Goal: Information Seeking & Learning: Understand process/instructions

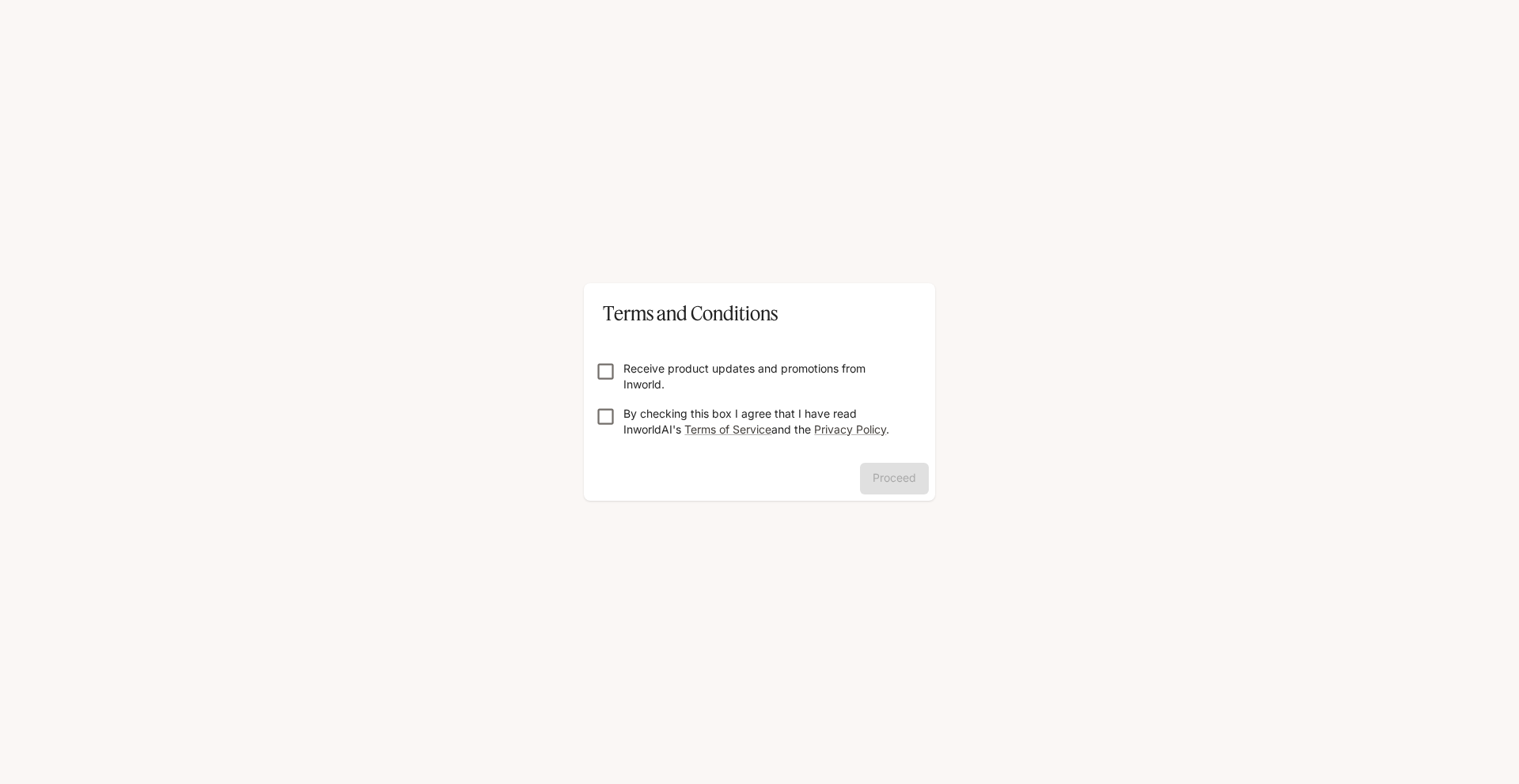
click at [701, 373] on p "Receive product updates and promotions from Inworld." at bounding box center [766, 376] width 285 height 31
drag, startPoint x: 686, startPoint y: 419, endPoint x: 765, endPoint y: 432, distance: 80.1
click at [686, 421] on p "By checking this box I agree that I have read InworldAI's Terms of Service and …" at bounding box center [766, 422] width 285 height 31
click at [889, 475] on button "Proceed" at bounding box center [895, 478] width 68 height 31
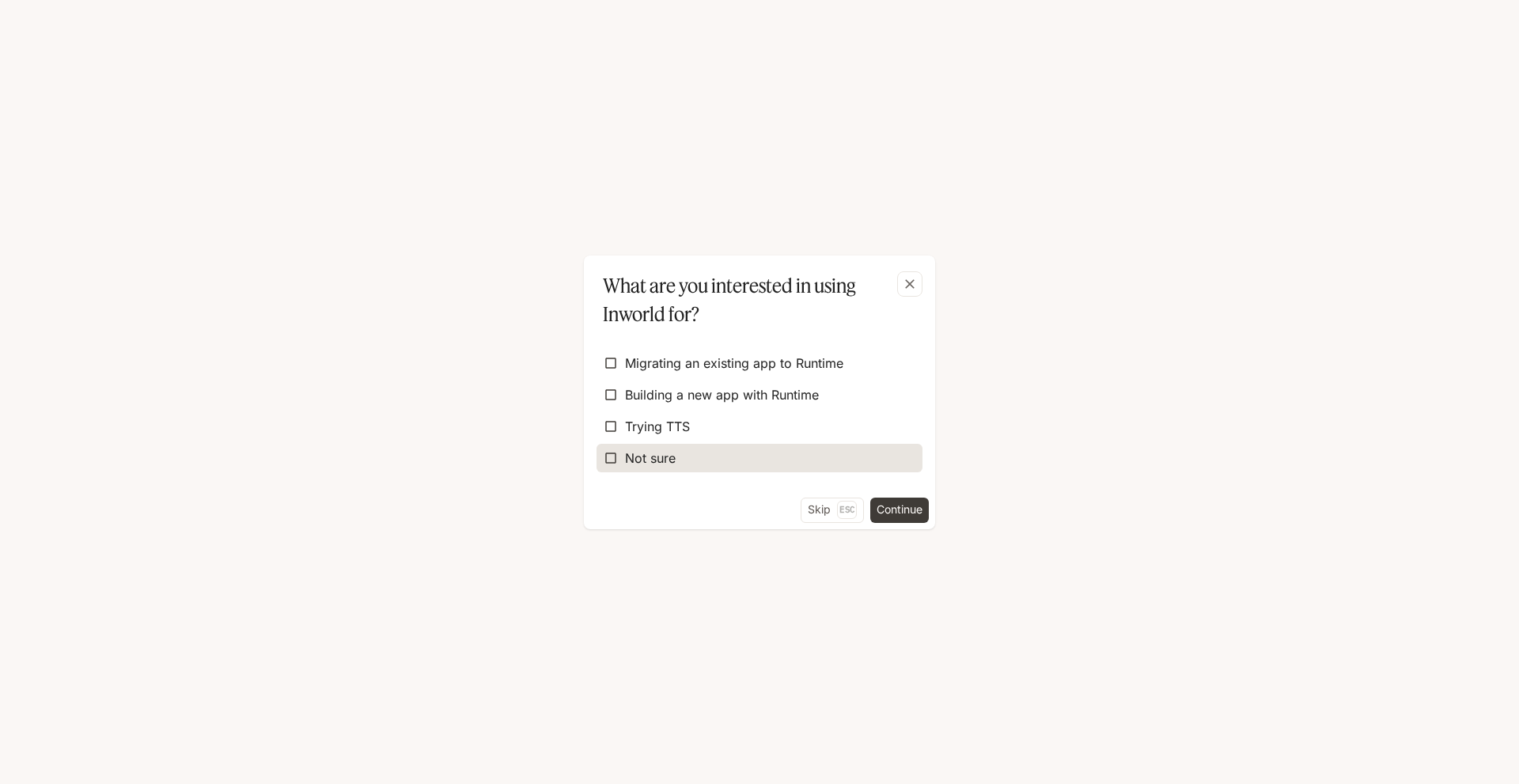
click at [789, 453] on label "Not sure" at bounding box center [760, 457] width 326 height 28
click at [896, 512] on button "Continue" at bounding box center [900, 511] width 59 height 25
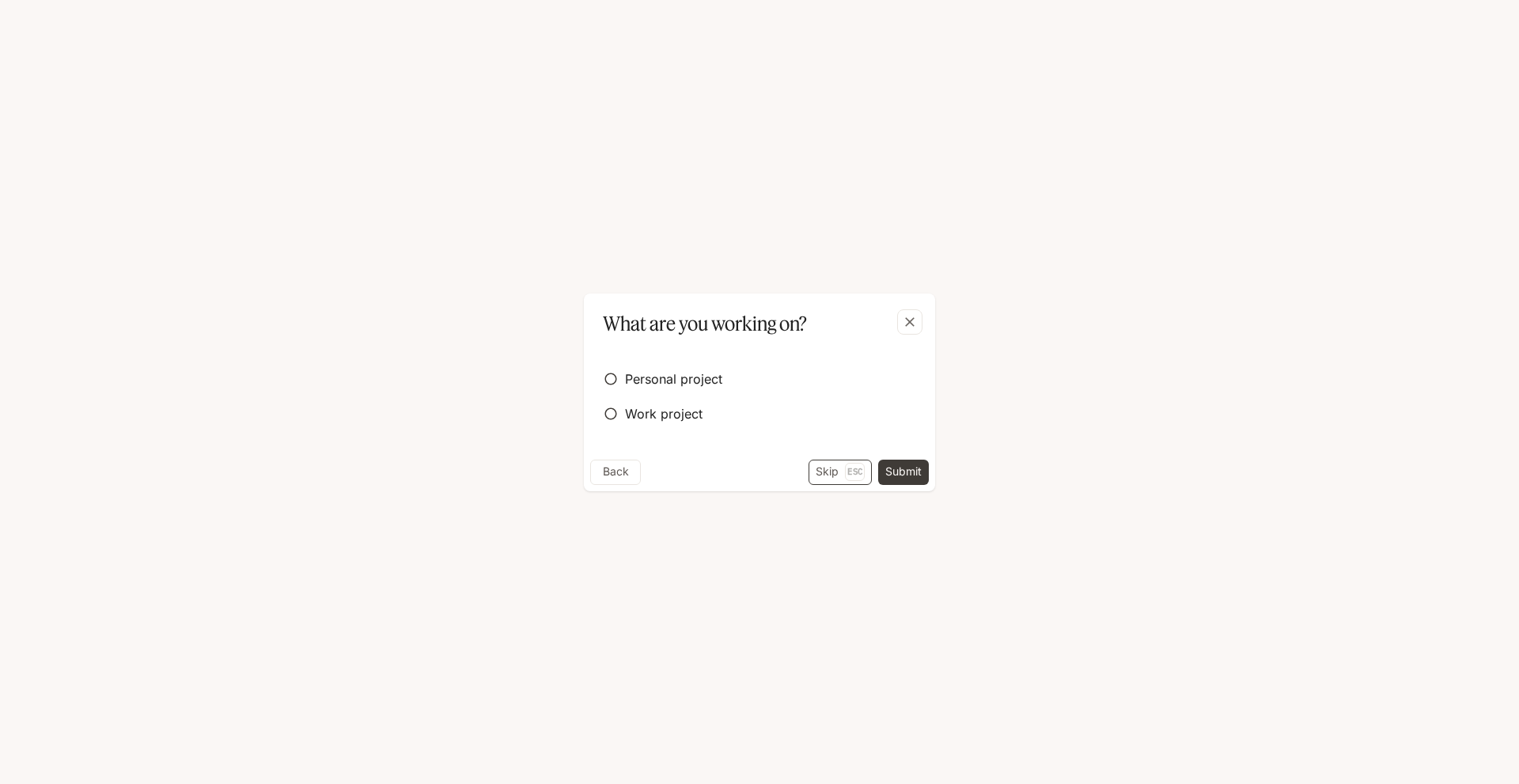
click at [832, 472] on button "Skip Esc" at bounding box center [840, 473] width 63 height 25
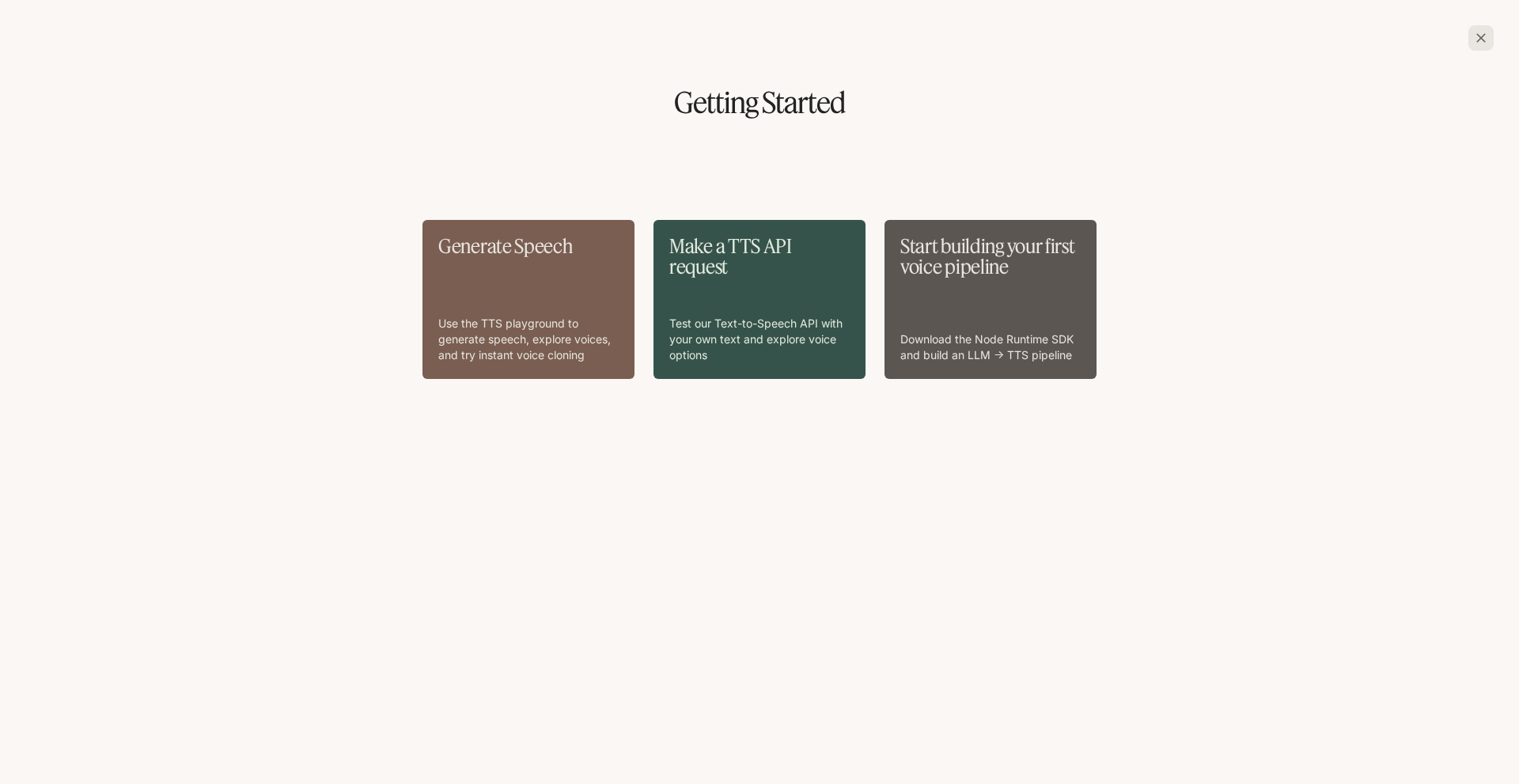
click at [518, 280] on div "Generate Speech Use the TTS playground to generate speech, explore voices, and …" at bounding box center [528, 299] width 181 height 127
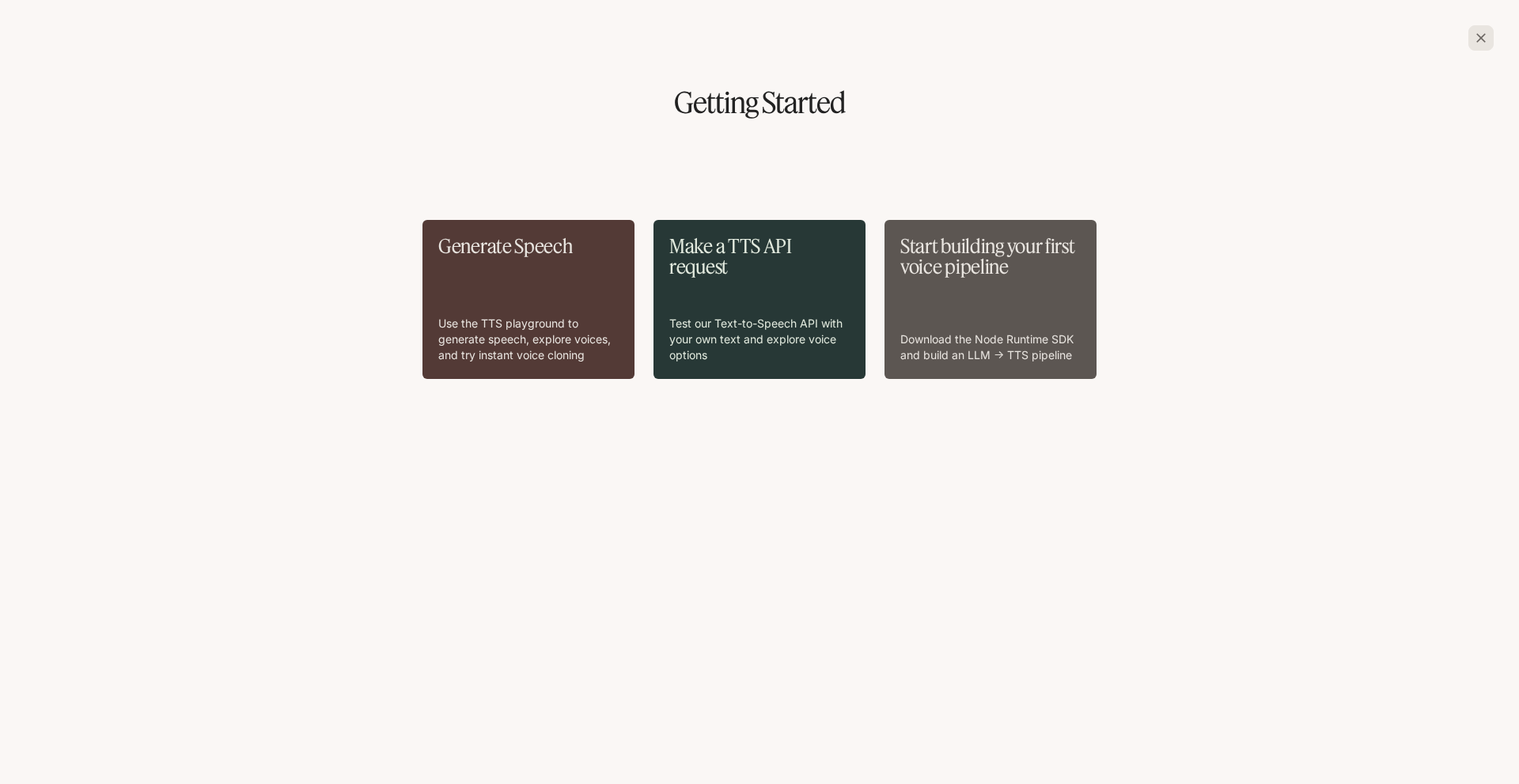
click at [830, 309] on div "Make a TTS API request Test our Text-to-Speech API with your own text and explo…" at bounding box center [759, 299] width 181 height 127
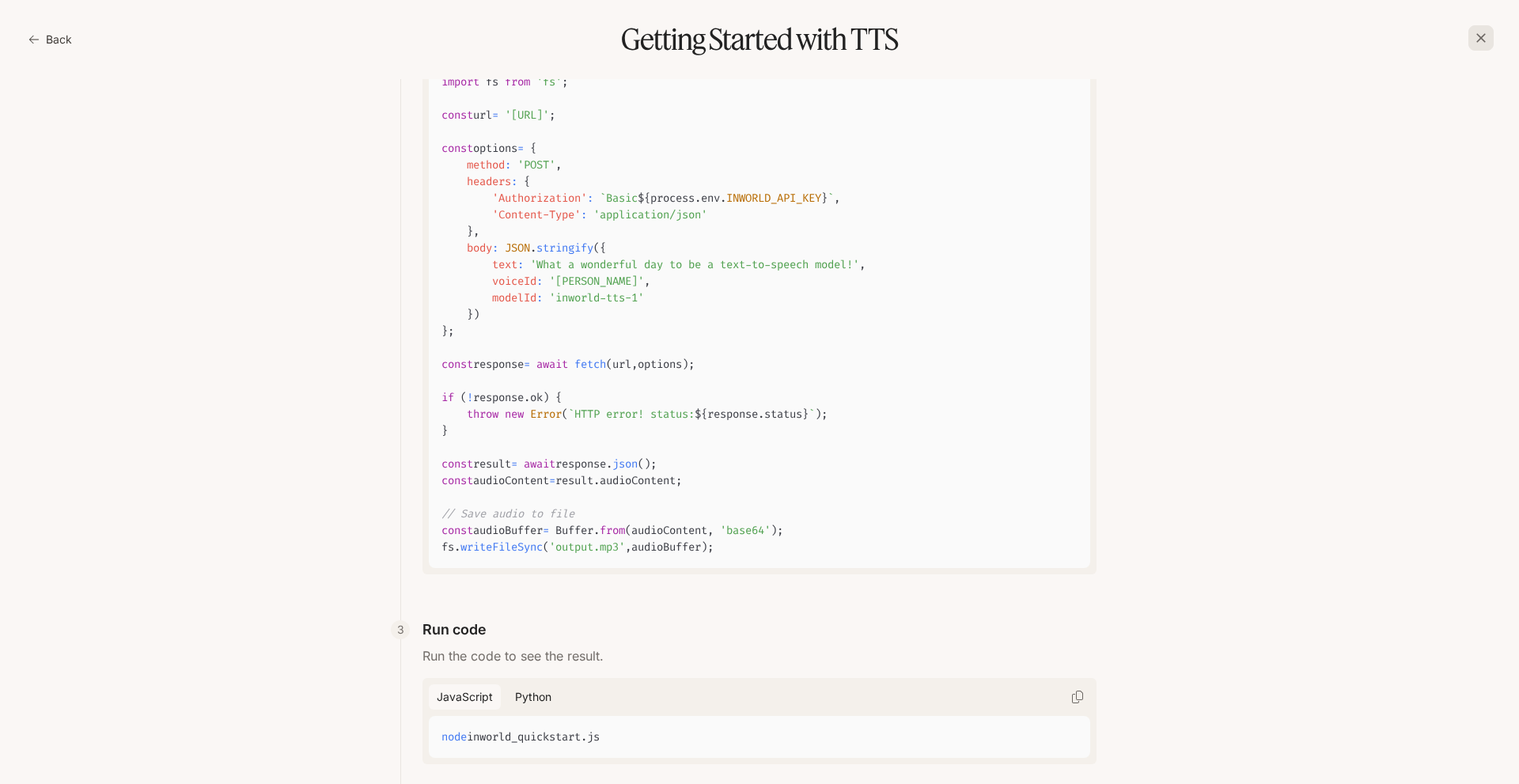
scroll to position [395, 0]
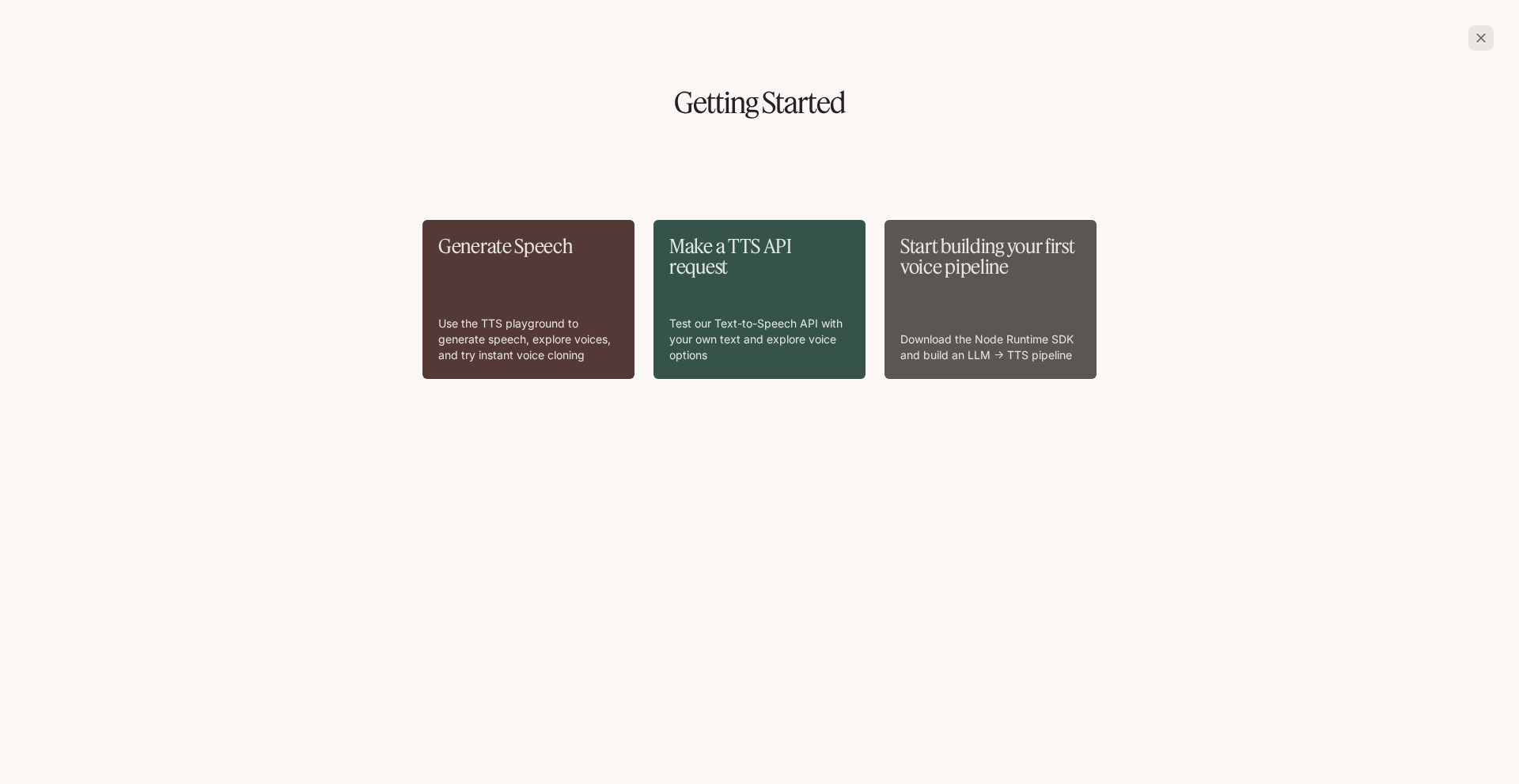
click at [935, 328] on div "Start building your first voice pipeline Download the Node Runtime SDK and buil…" at bounding box center [991, 299] width 181 height 127
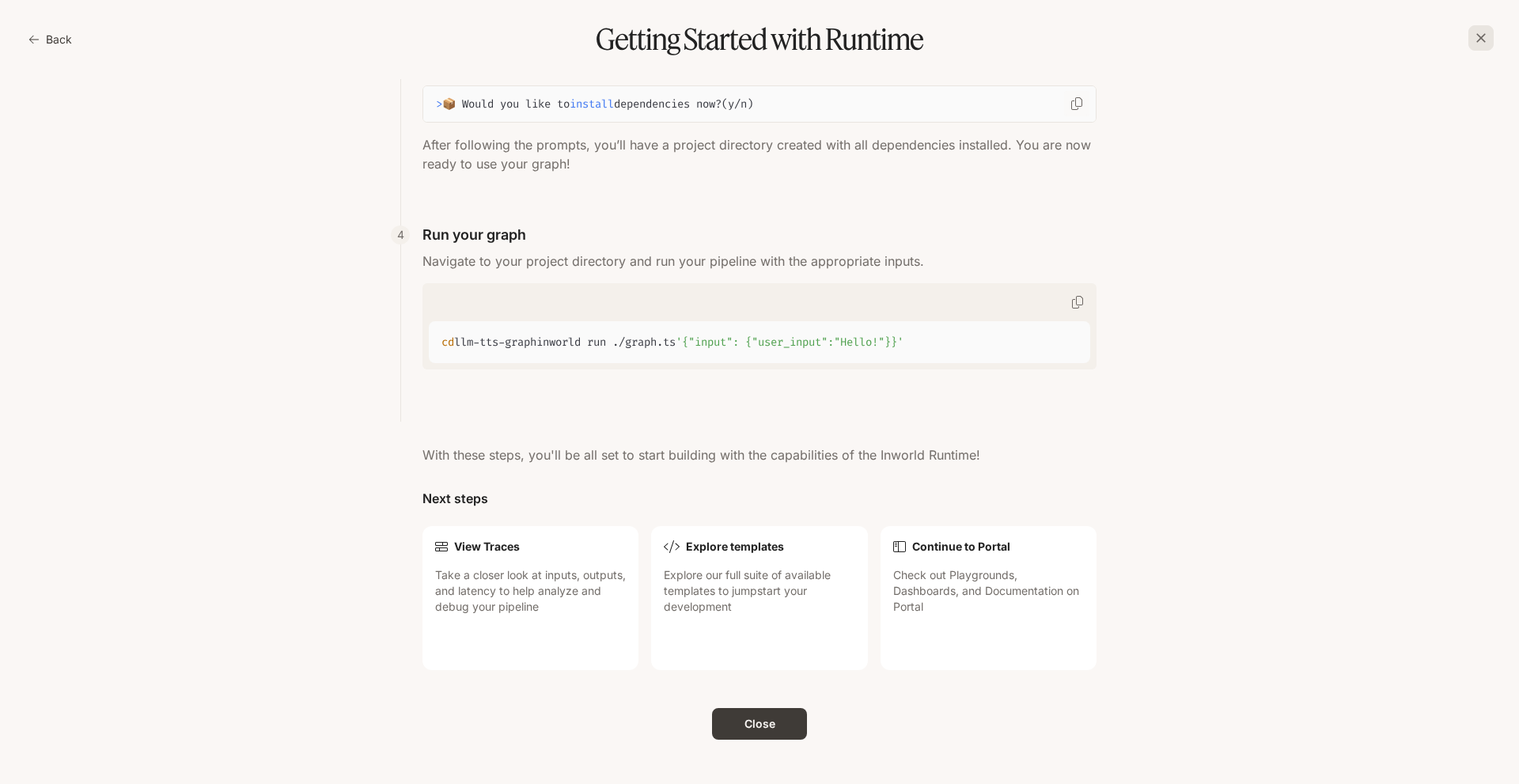
scroll to position [1399, 0]
click at [57, 41] on button "Back" at bounding box center [52, 39] width 53 height 31
